Goal: Information Seeking & Learning: Learn about a topic

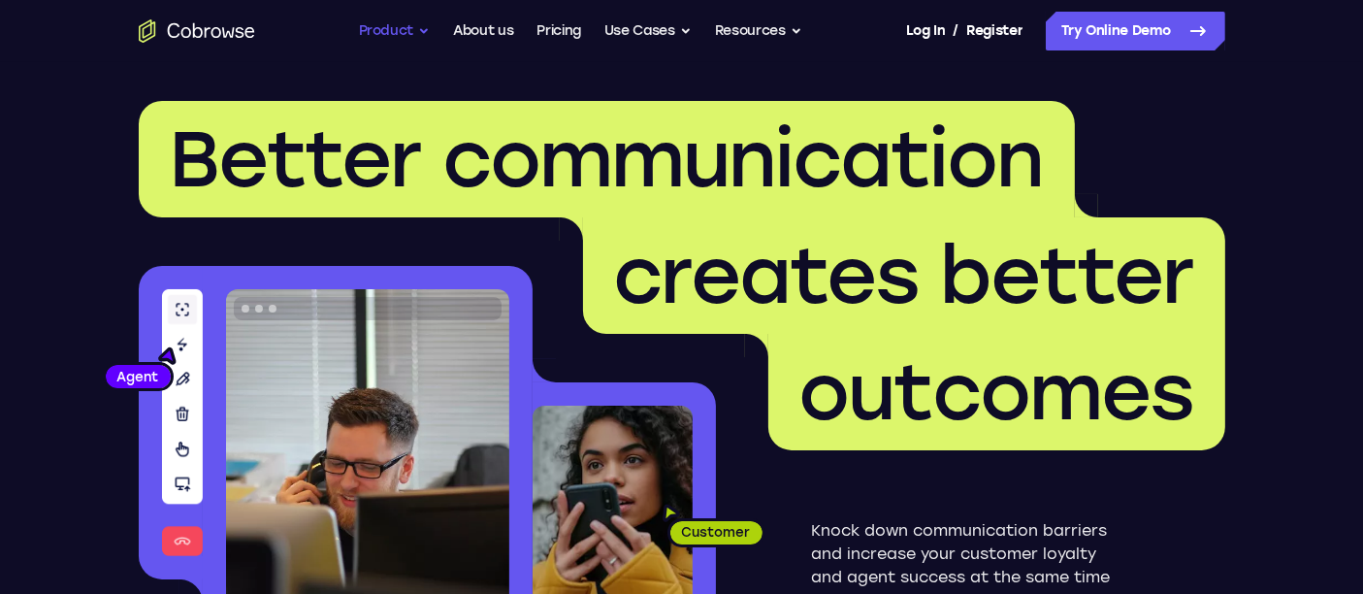
click at [405, 25] on button "Product" at bounding box center [395, 31] width 72 height 39
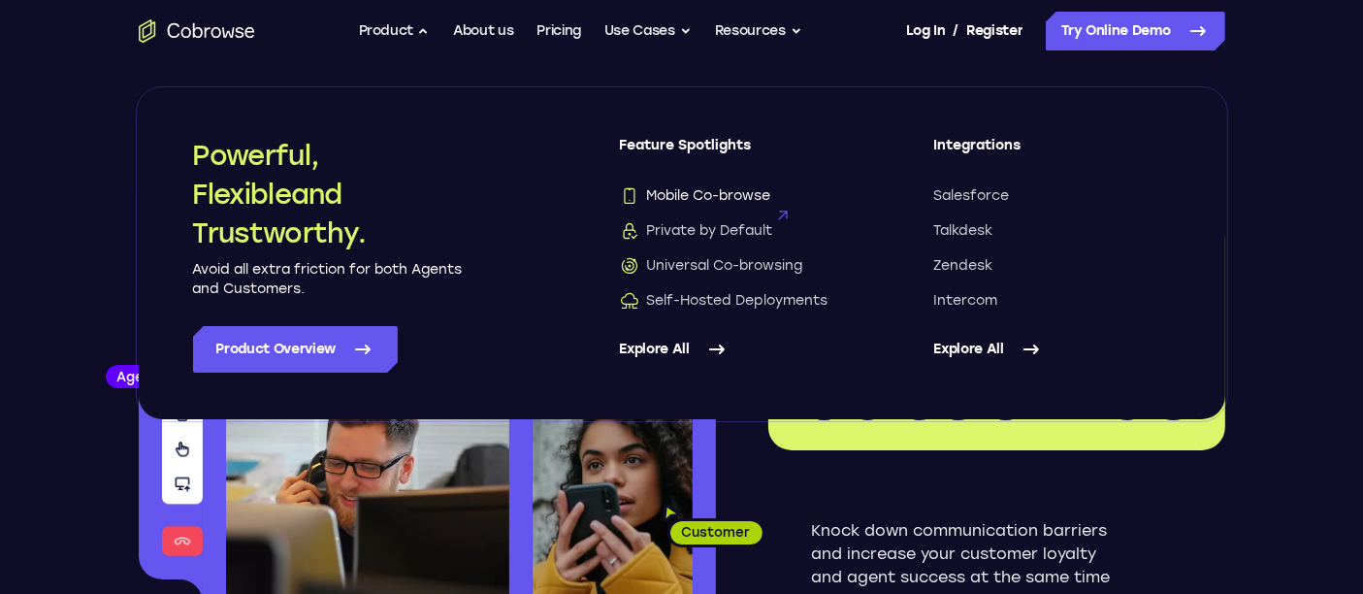
click at [655, 195] on span "Mobile Co-browse" at bounding box center [695, 195] width 151 height 19
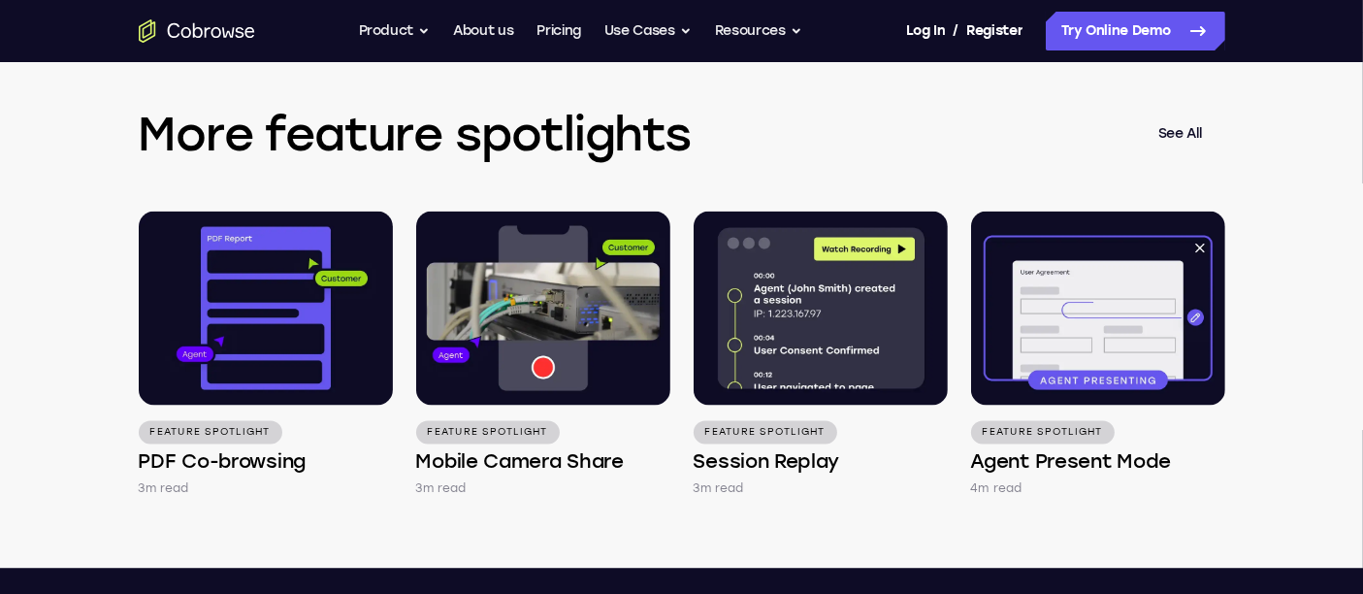
scroll to position [3234, 0]
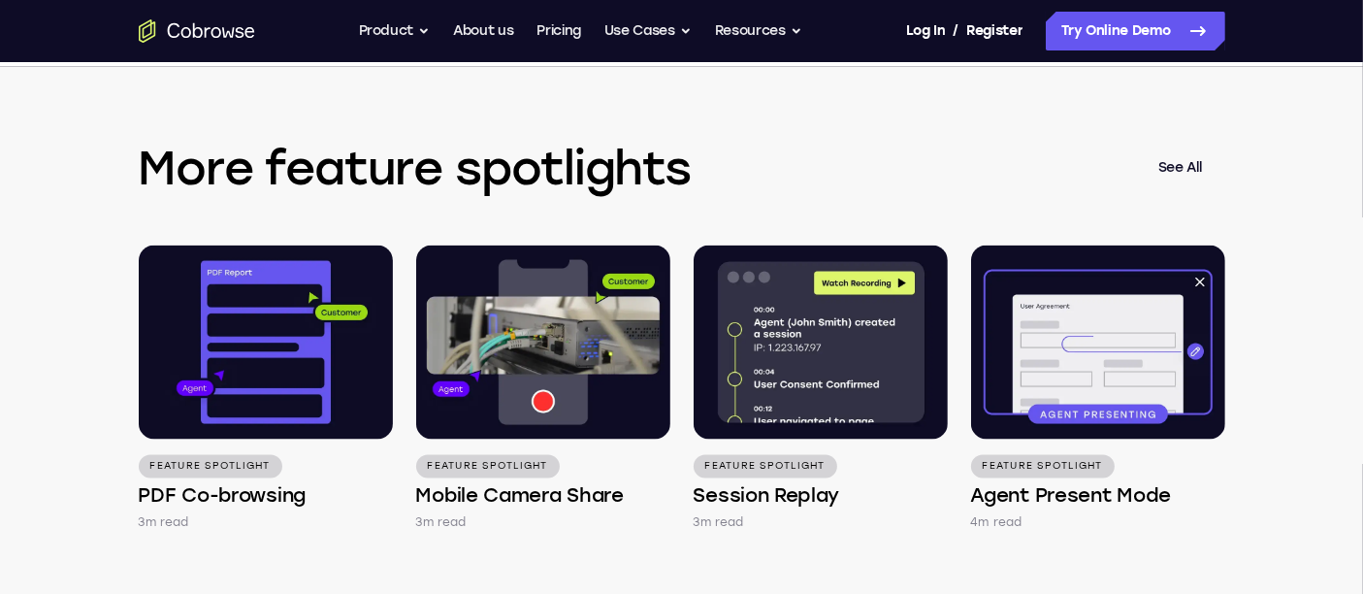
click at [1195, 189] on link "See All" at bounding box center [1180, 168] width 90 height 47
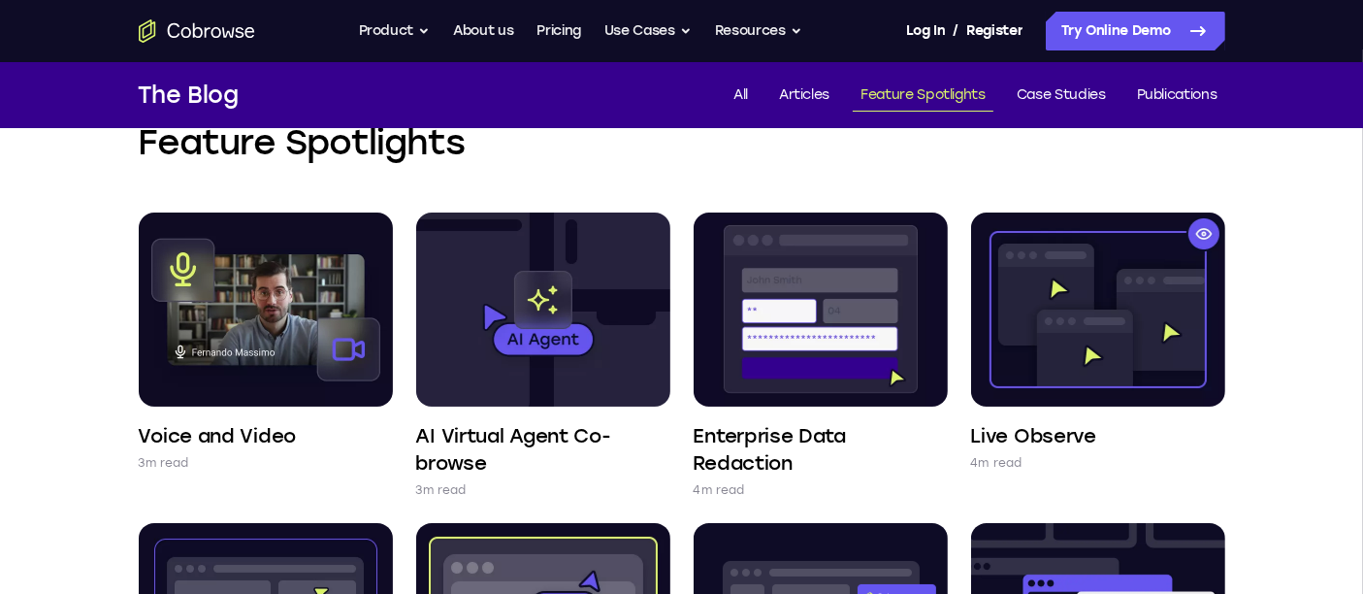
scroll to position [108, 0]
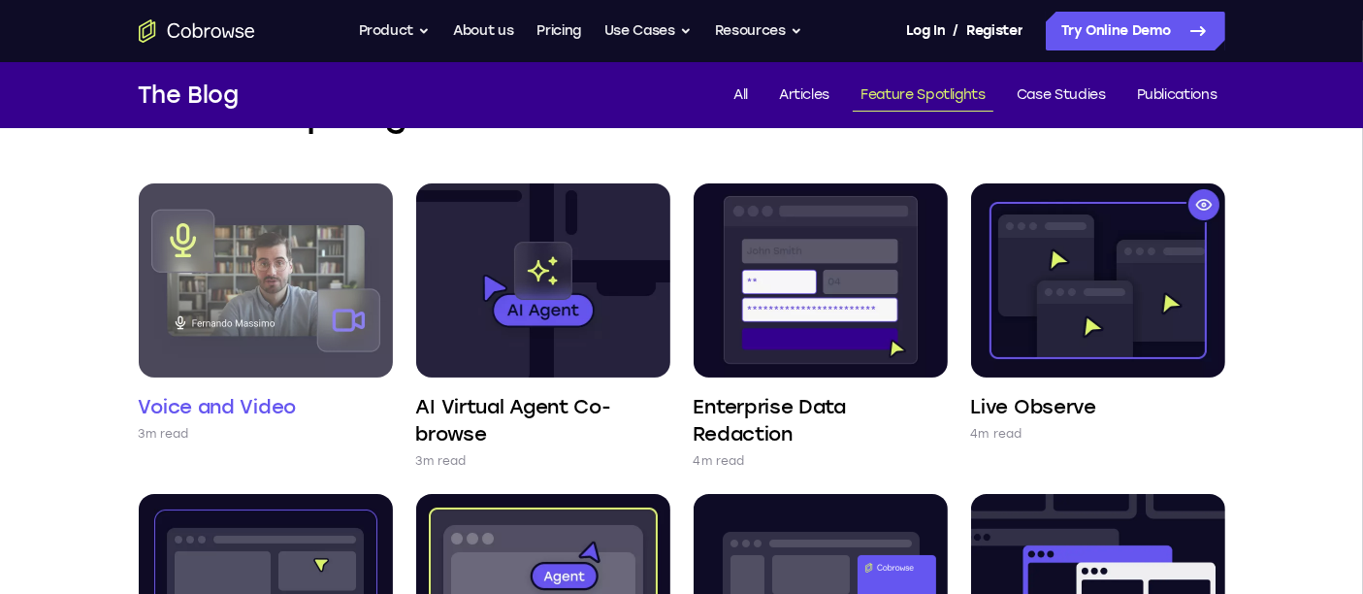
click at [286, 270] on img at bounding box center [266, 280] width 254 height 194
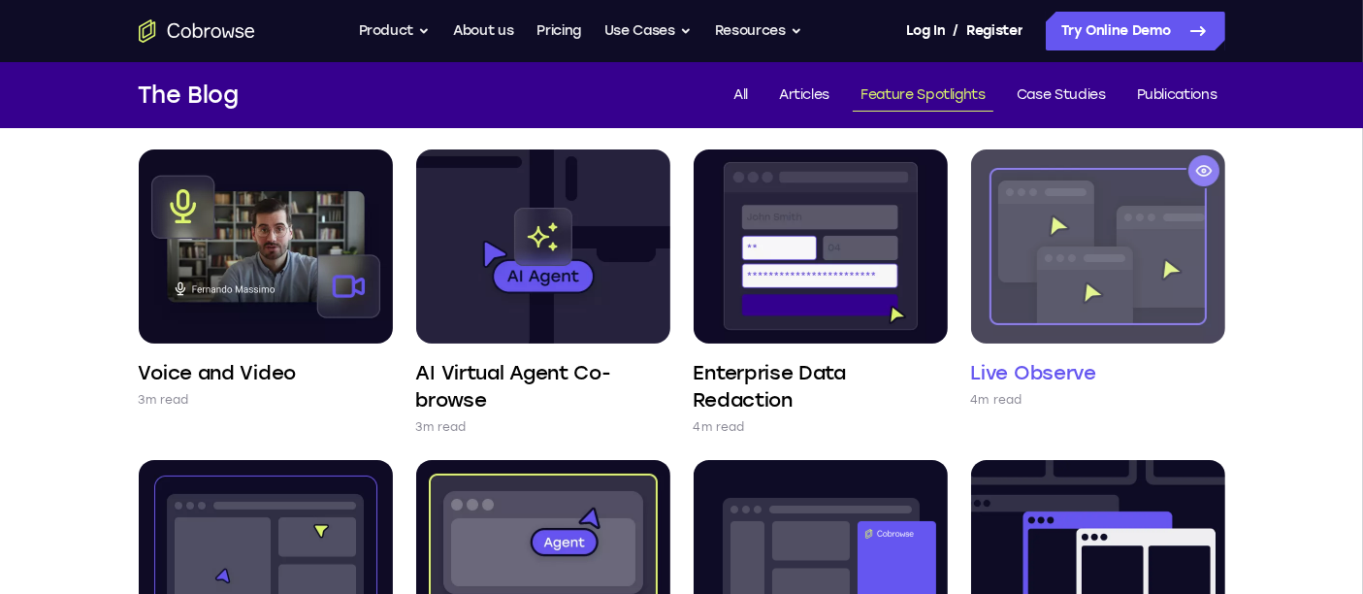
scroll to position [0, 0]
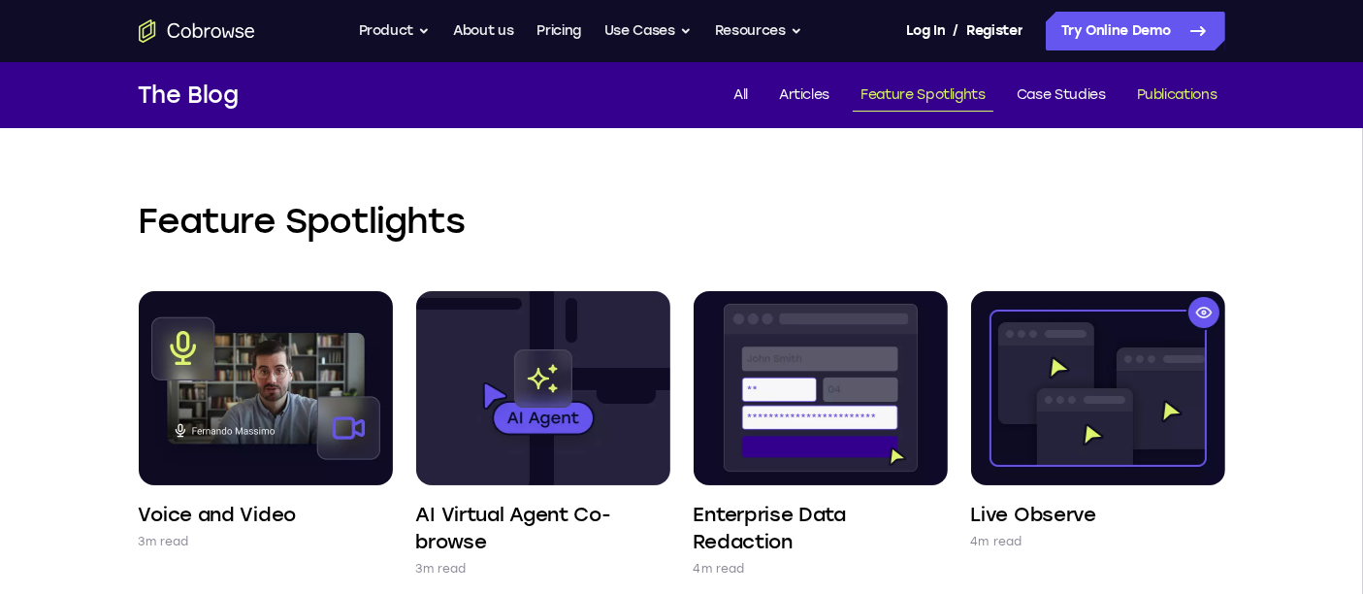
click at [1157, 93] on link "Publications" at bounding box center [1177, 96] width 96 height 32
